Goal: Information Seeking & Learning: Learn about a topic

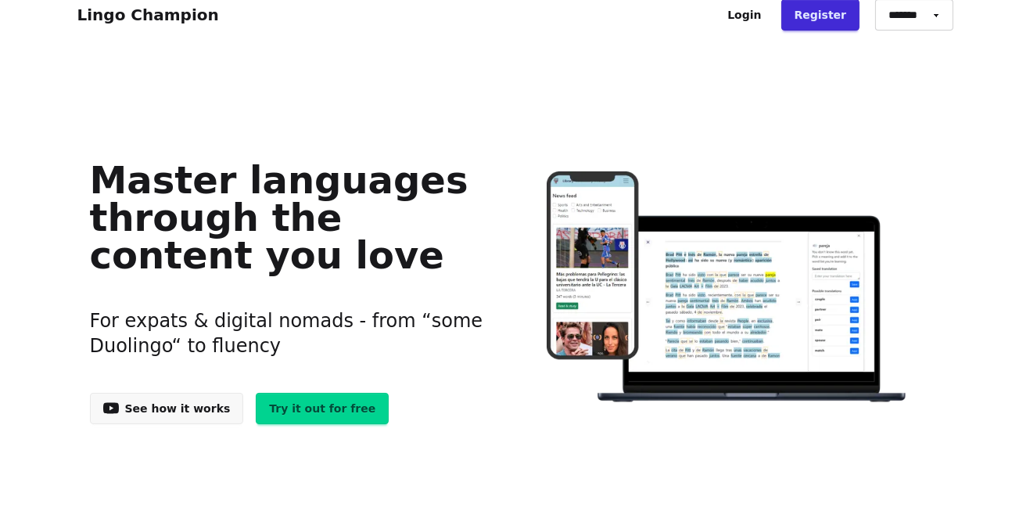
click at [163, 274] on h1 "Master languages through the content you love" at bounding box center [290, 217] width 401 height 113
click at [163, 245] on h1 "Master languages through the content you love" at bounding box center [290, 217] width 401 height 113
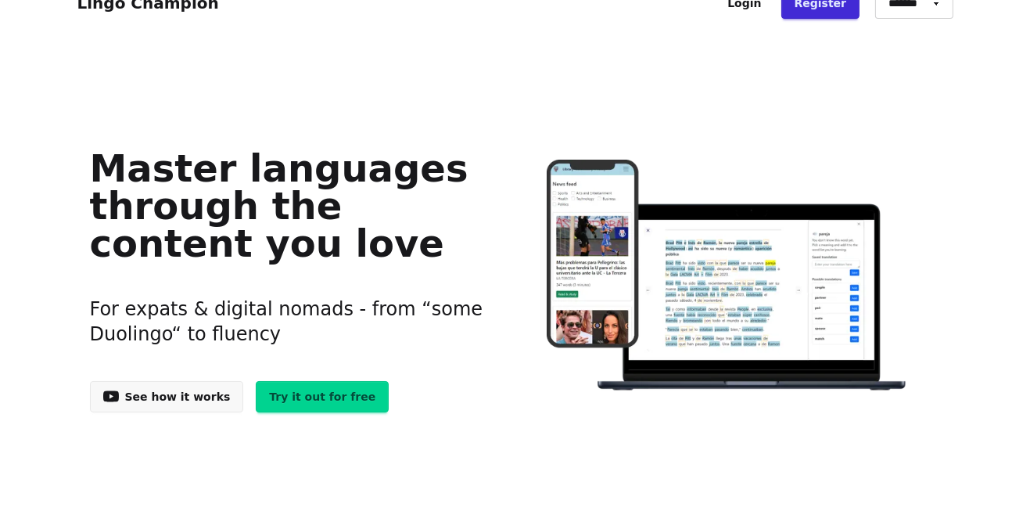
click at [162, 225] on h1 "Master languages through the content you love" at bounding box center [290, 205] width 401 height 113
click at [162, 213] on h1 "Master languages through the content you love" at bounding box center [290, 205] width 401 height 113
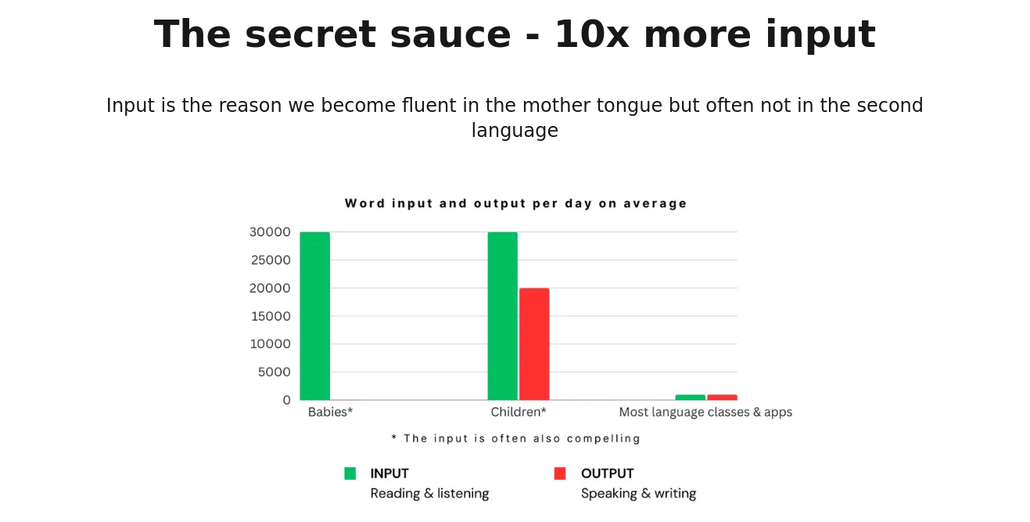
scroll to position [821, 0]
click at [149, 521] on div "The secret sauce - 10x more input Input is the reason we become fluent in the m…" at bounding box center [515, 264] width 876 height 524
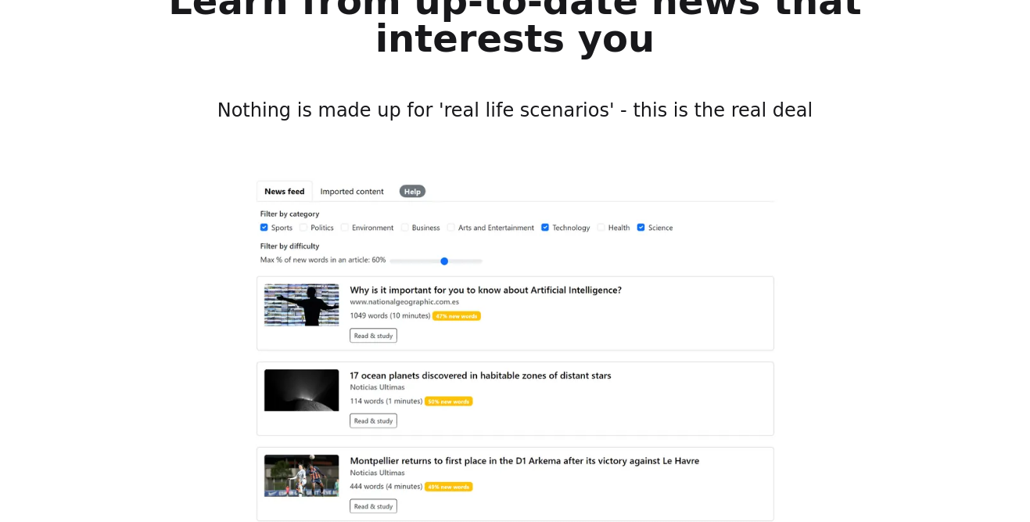
scroll to position [1482, 0]
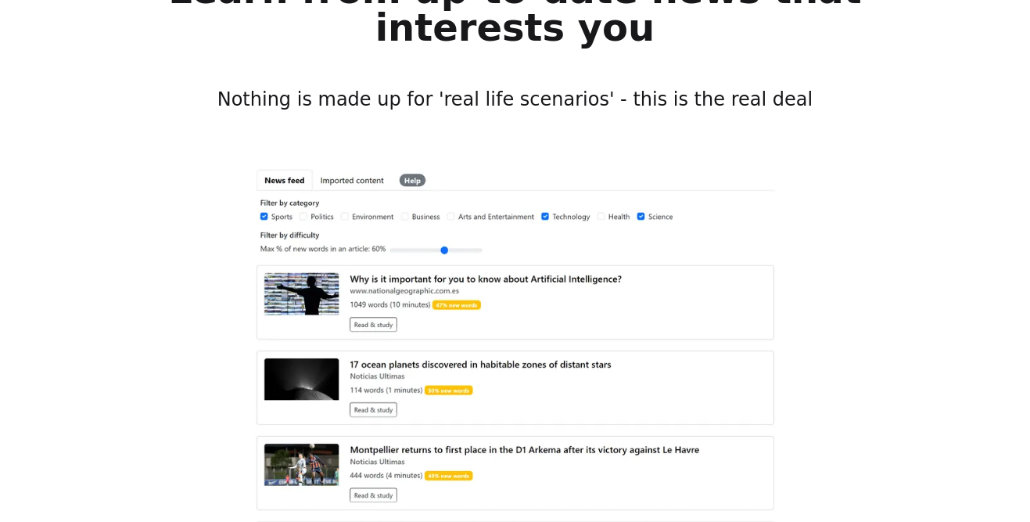
click at [145, 339] on div "Learn from up-to-date news that interests you Nothing is made up for 'real life…" at bounding box center [515, 292] width 876 height 667
click at [145, 338] on div "Learn from up-to-date news that interests you Nothing is made up for 'real life…" at bounding box center [515, 292] width 876 height 667
click at [144, 332] on div "Learn from up-to-date news that interests you Nothing is made up for 'real life…" at bounding box center [515, 292] width 876 height 667
click at [160, 521] on div "Learn from up-to-date news that interests you Nothing is made up for 'real life…" at bounding box center [515, 292] width 876 height 667
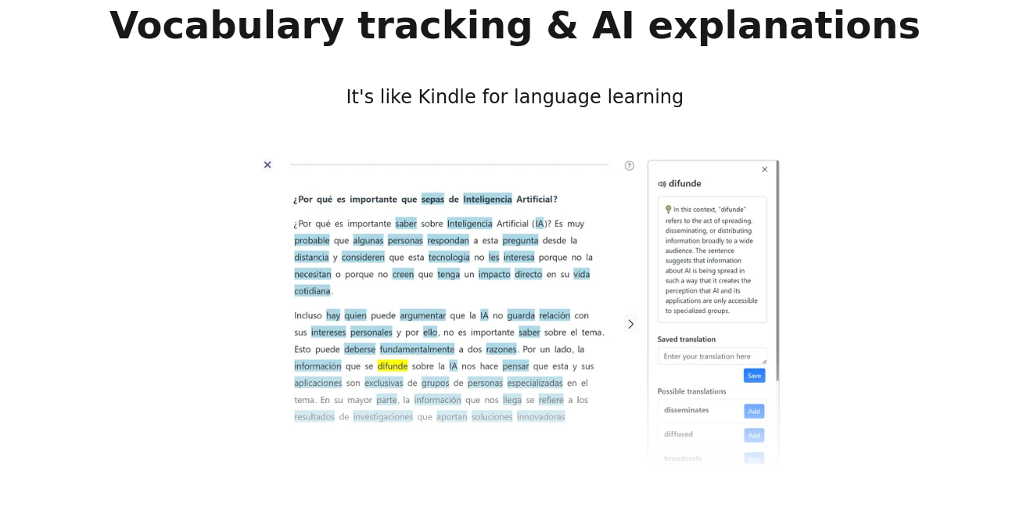
scroll to position [2273, 0]
